Goal: Navigation & Orientation: Find specific page/section

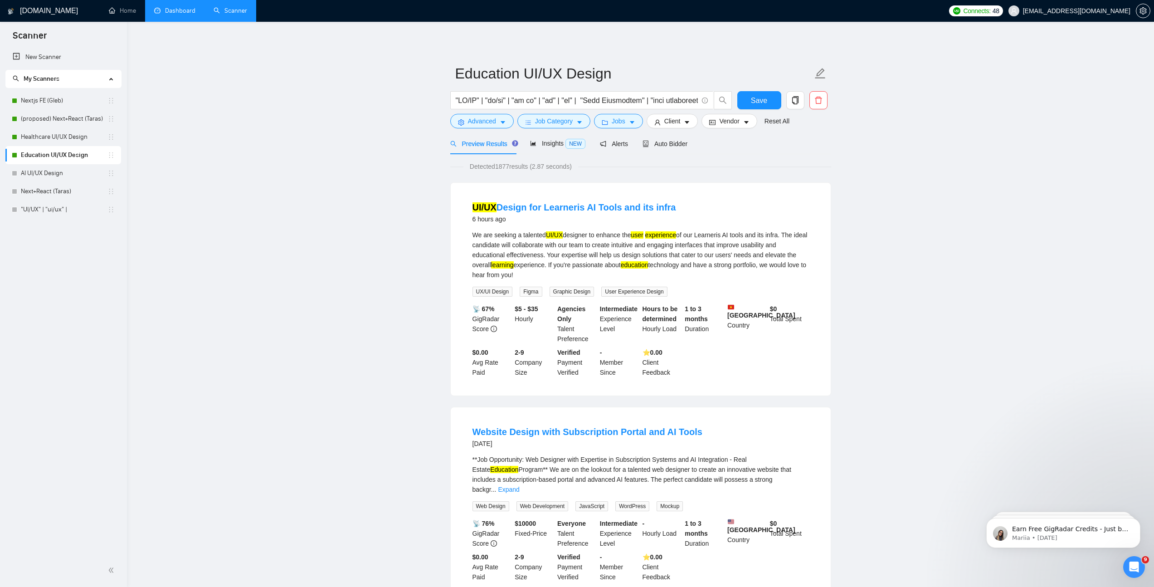
click at [170, 12] on link "Dashboard" at bounding box center [174, 11] width 41 height 8
